Goal: Navigation & Orientation: Find specific page/section

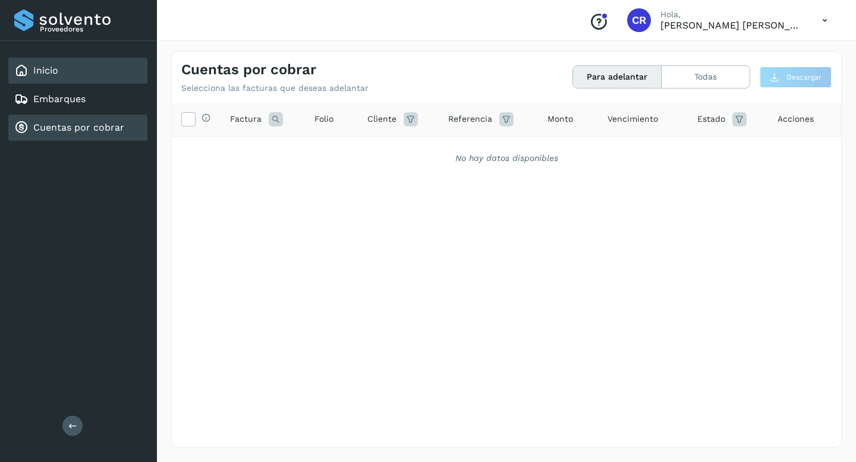
click at [65, 71] on div "Inicio" at bounding box center [77, 71] width 139 height 26
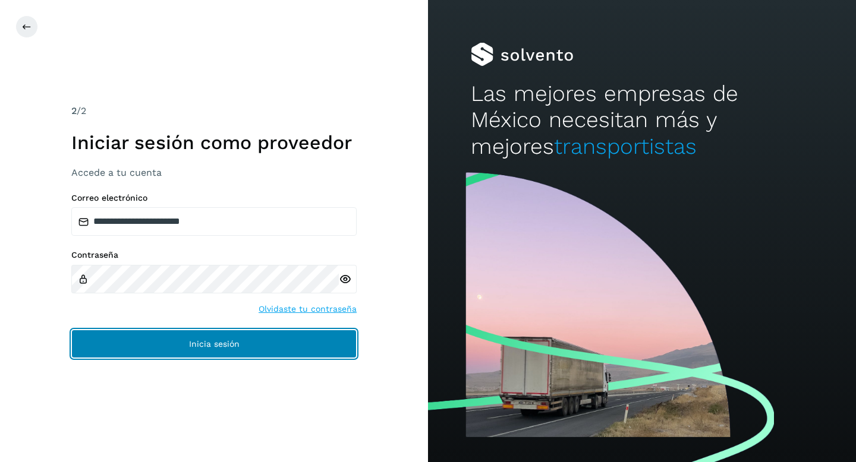
click at [219, 337] on button "Inicia sesión" at bounding box center [213, 344] width 285 height 29
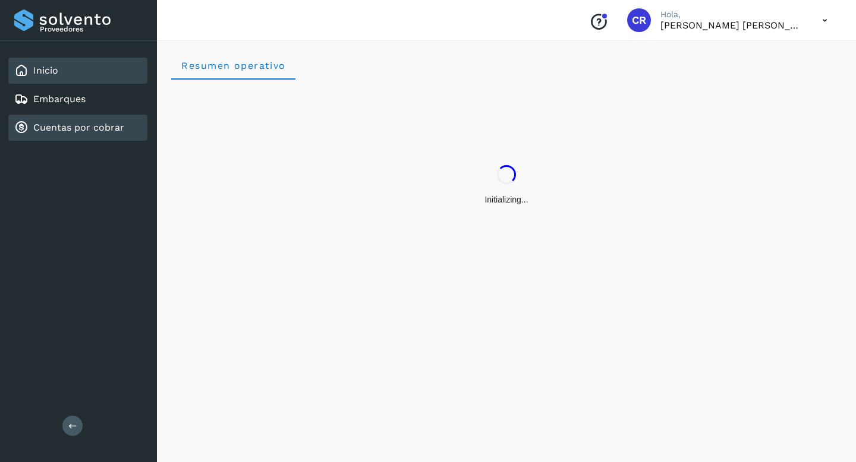
click at [111, 129] on link "Cuentas por cobrar" at bounding box center [78, 127] width 91 height 11
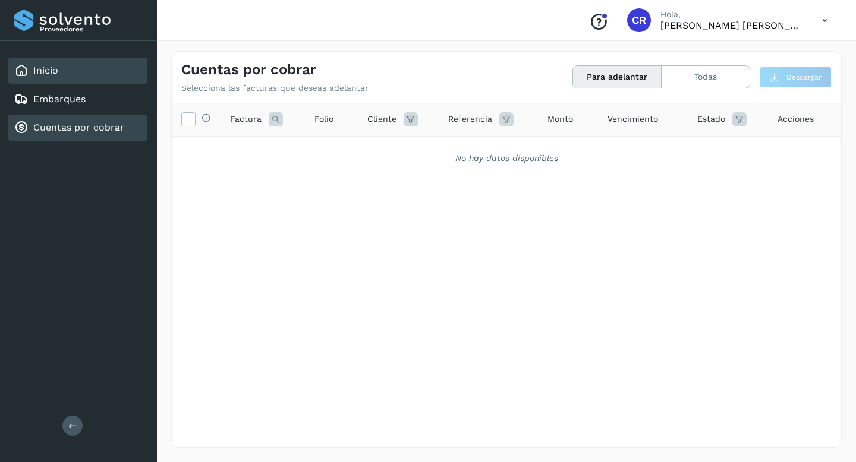
click at [70, 73] on div "Inicio" at bounding box center [77, 71] width 139 height 26
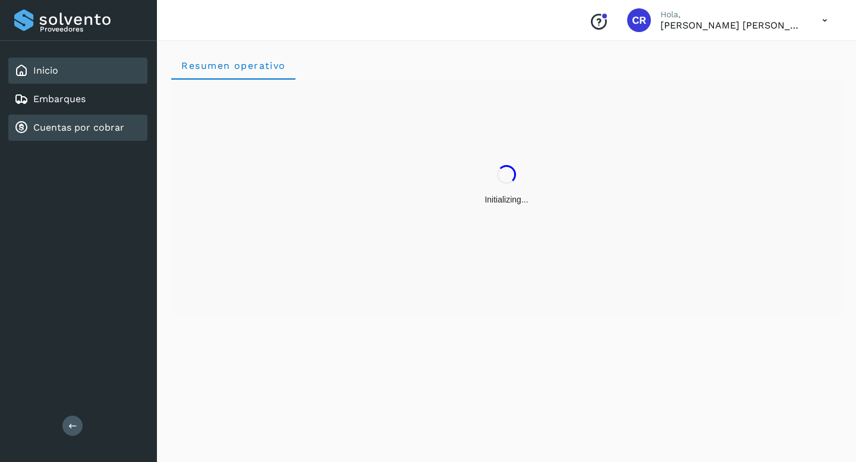
click at [96, 121] on div "Cuentas por cobrar" at bounding box center [69, 128] width 110 height 14
